Goal: Find specific page/section

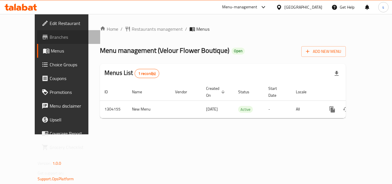
click at [50, 37] on span "Branches" at bounding box center [73, 37] width 46 height 7
click at [50, 38] on span "Branches" at bounding box center [73, 37] width 46 height 7
